Goal: Obtain resource: Download file/media

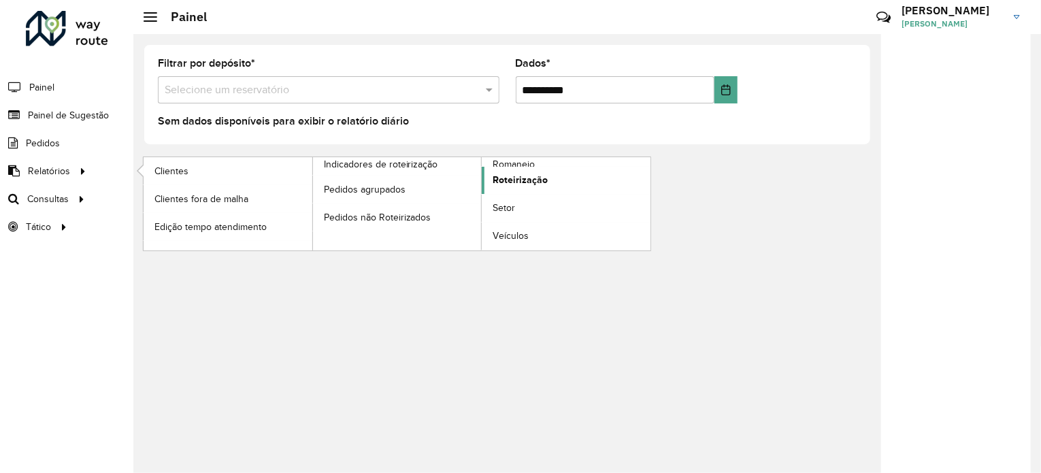
click at [497, 178] on font "Roteirização" at bounding box center [519, 179] width 55 height 11
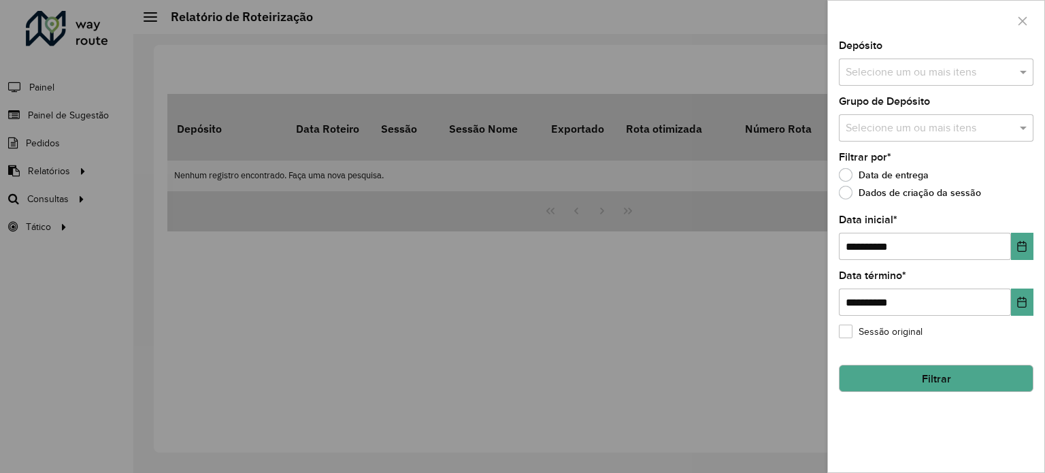
click at [879, 66] on input "text" at bounding box center [929, 73] width 174 height 16
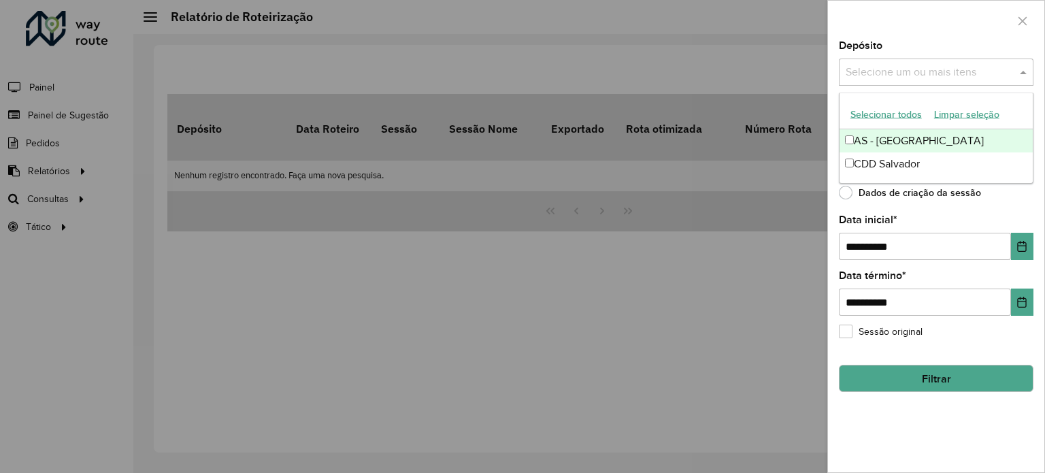
click at [882, 108] on font "Selecionar todos" at bounding box center [885, 113] width 71 height 11
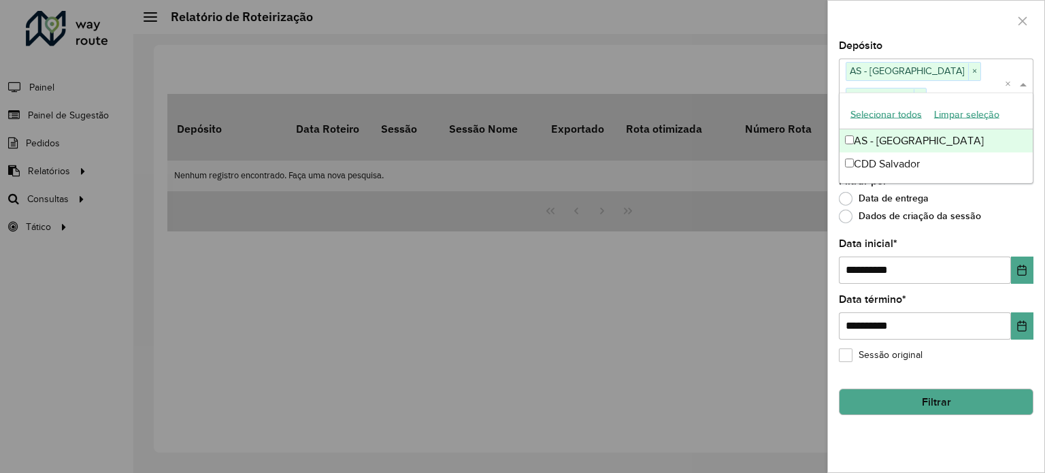
click at [855, 19] on div at bounding box center [936, 21] width 216 height 40
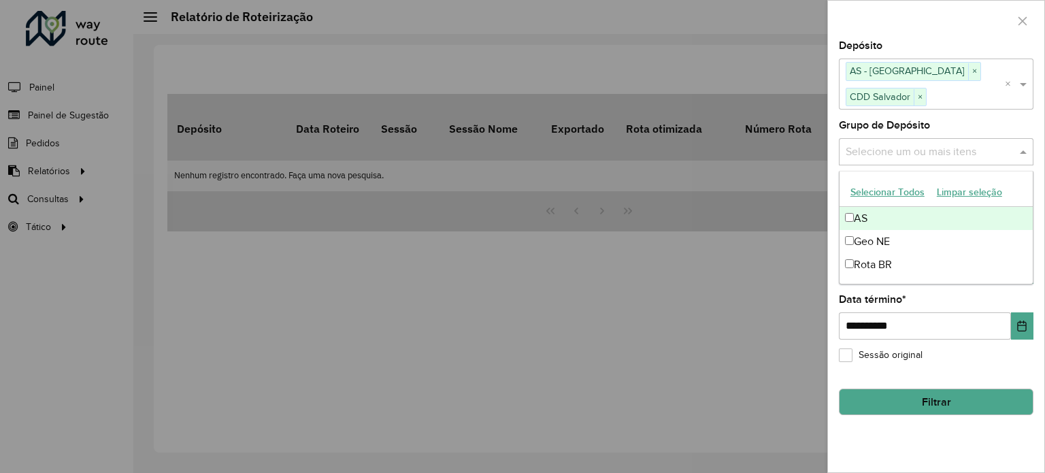
click at [911, 158] on div "Selecione um ou mais itens" at bounding box center [936, 151] width 195 height 27
click at [882, 199] on button "Selecionar todos" at bounding box center [886, 193] width 84 height 22
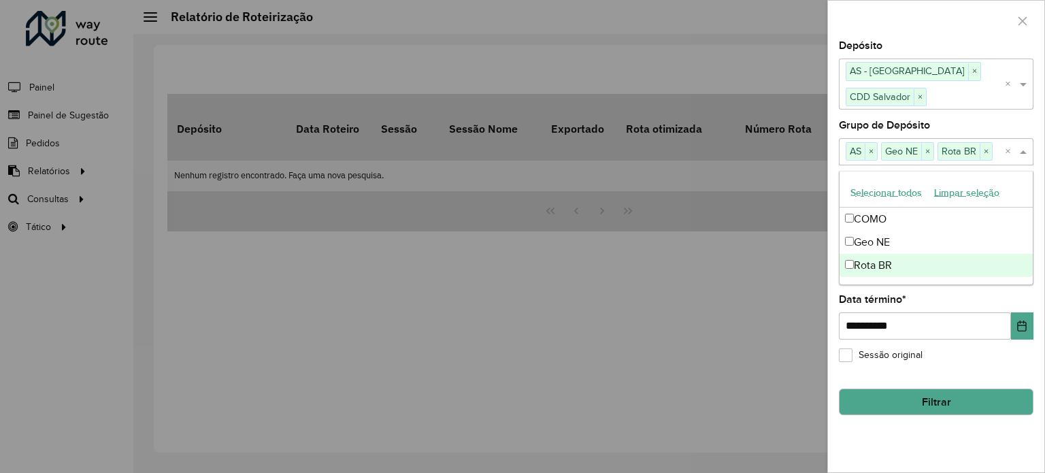
click at [922, 402] on font "Filtrar" at bounding box center [936, 402] width 29 height 12
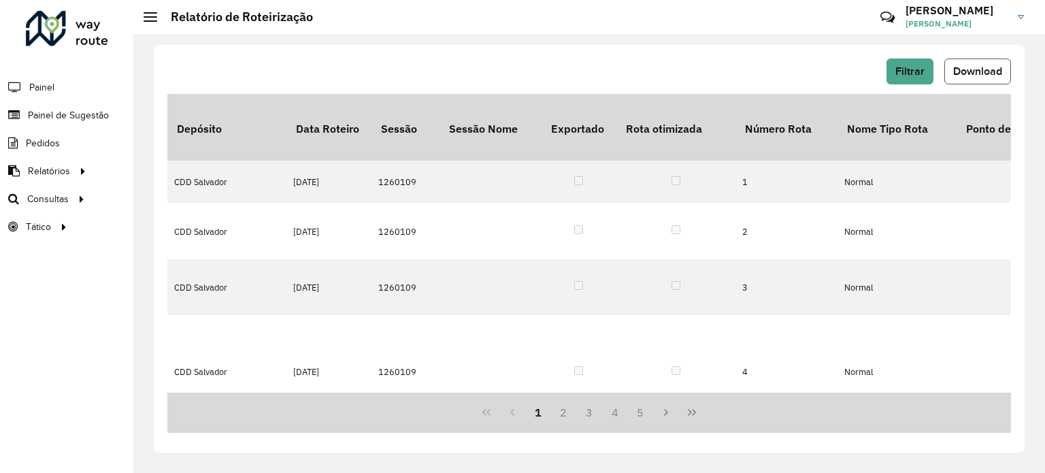
click at [977, 67] on font "Download" at bounding box center [977, 71] width 49 height 12
